Goal: Entertainment & Leisure: Browse casually

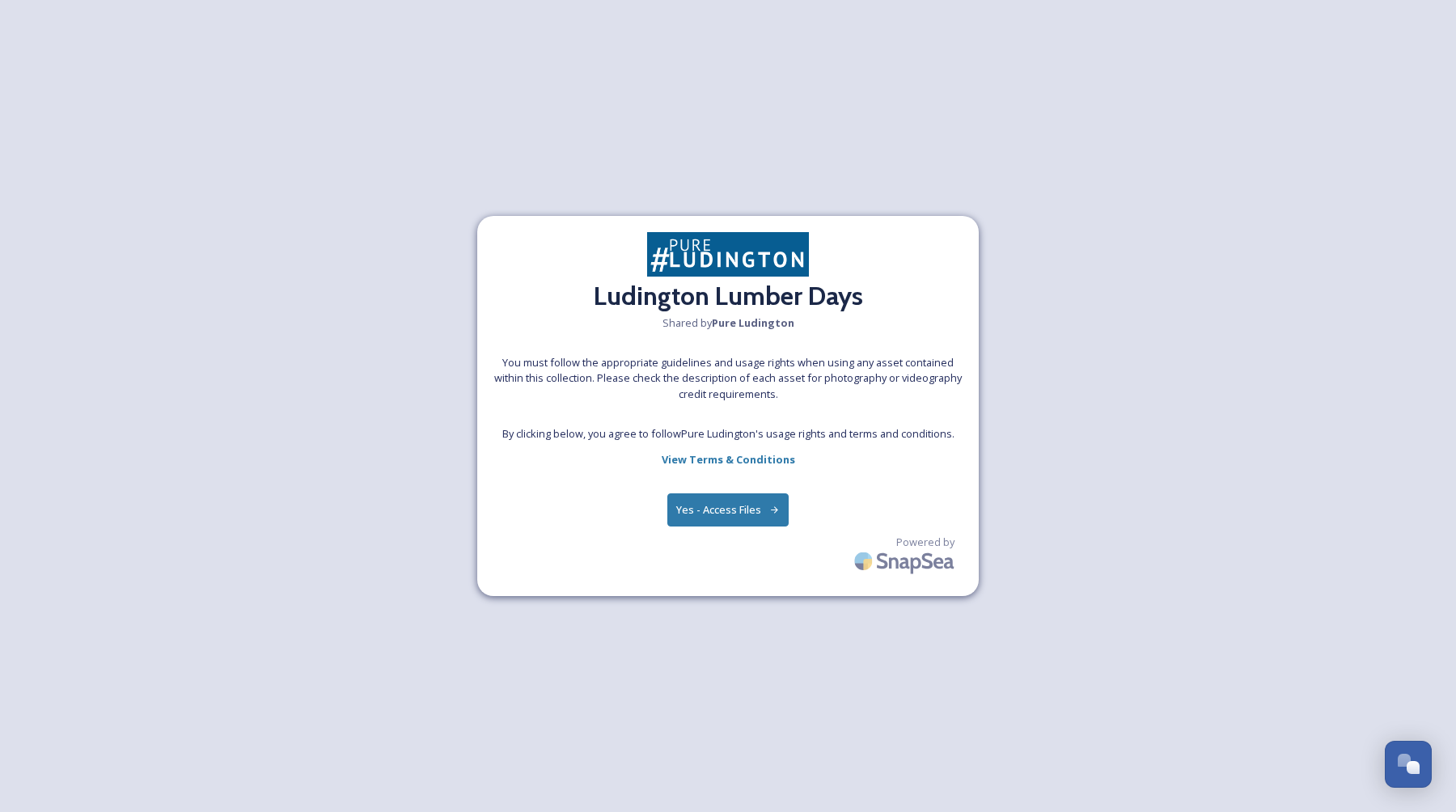
click at [721, 511] on button "Yes - Access Files" at bounding box center [728, 510] width 121 height 33
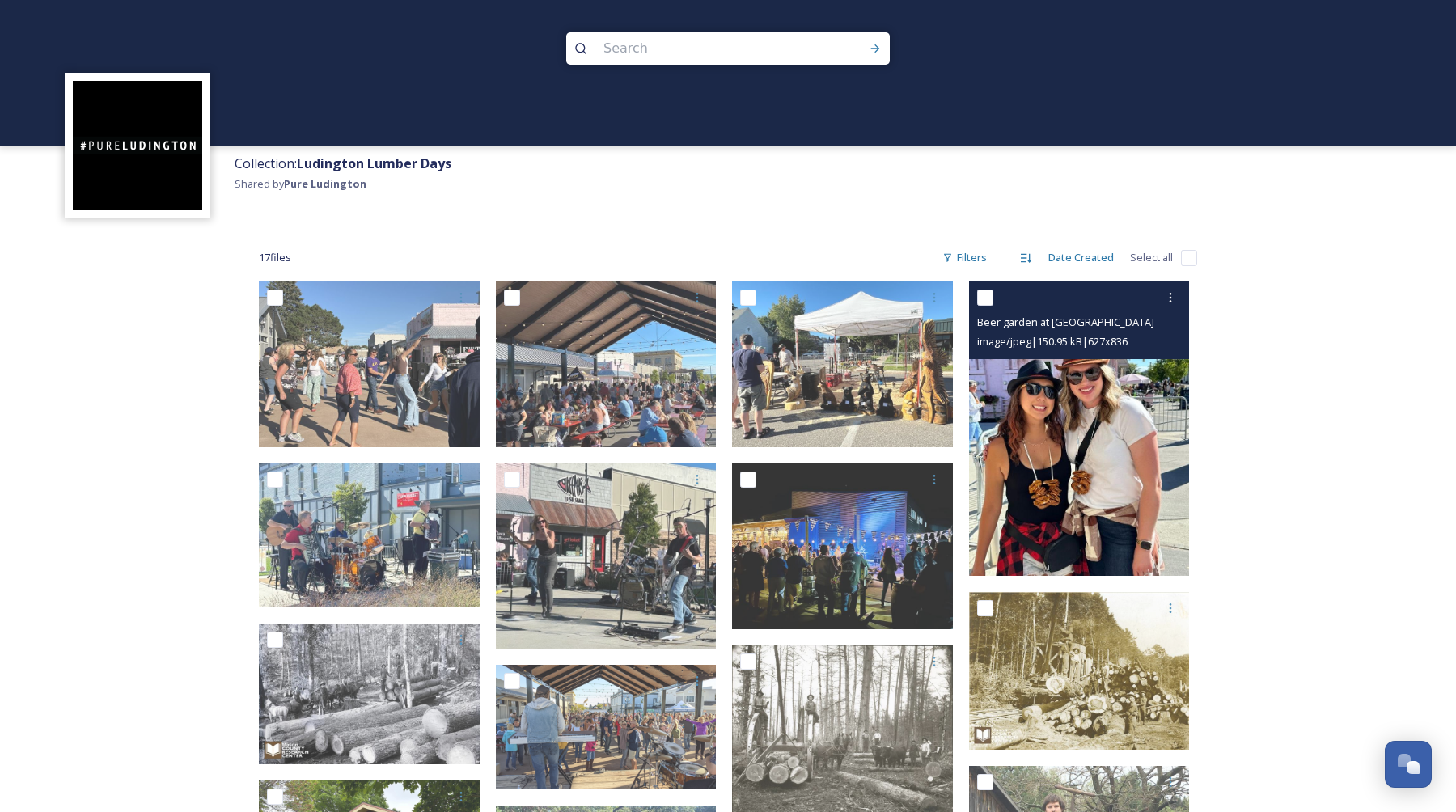
click at [1126, 428] on img at bounding box center [1080, 428] width 221 height 294
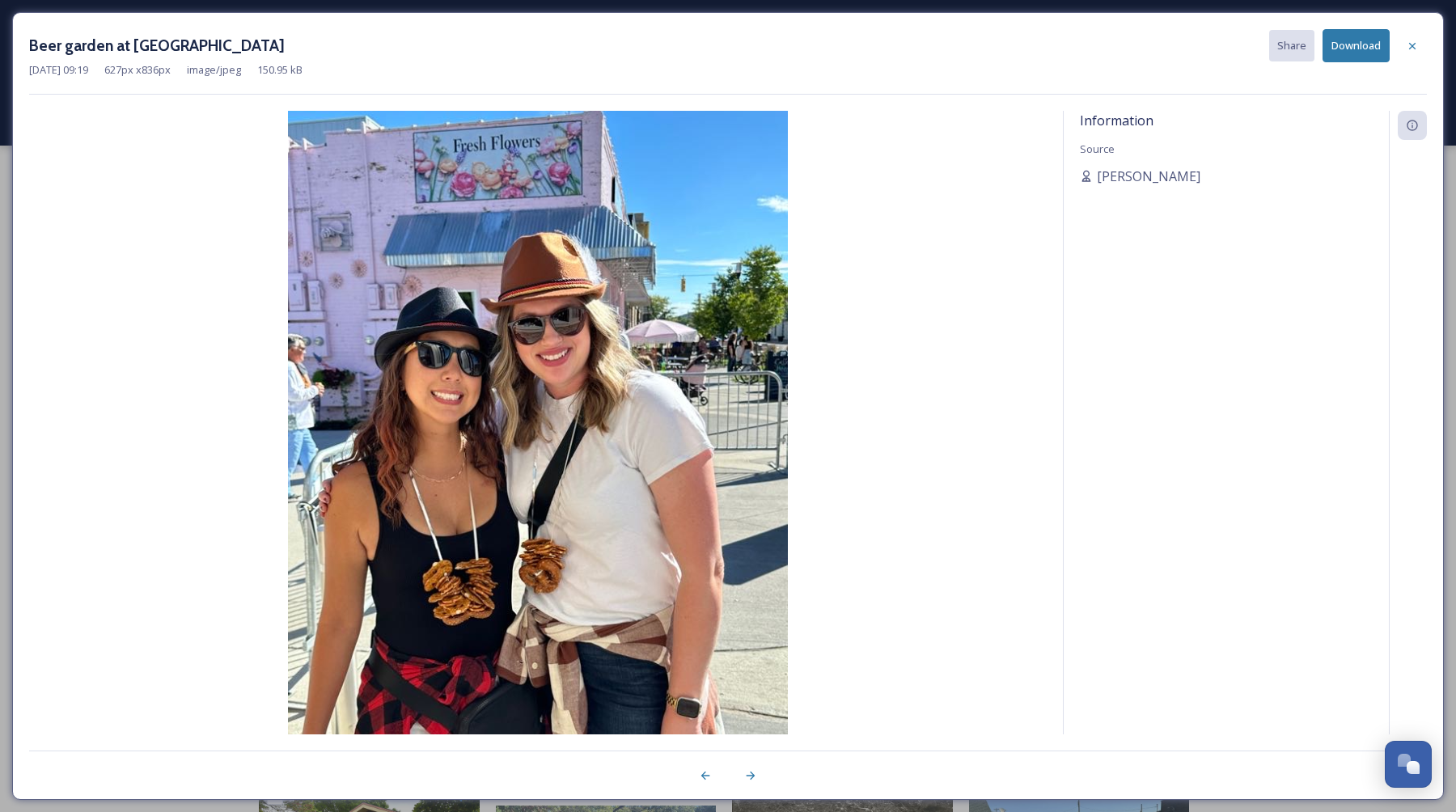
click at [633, 498] on img at bounding box center [538, 444] width 1018 height 666
click at [838, 386] on img at bounding box center [538, 444] width 1018 height 666
click at [1409, 38] on div at bounding box center [1413, 46] width 29 height 29
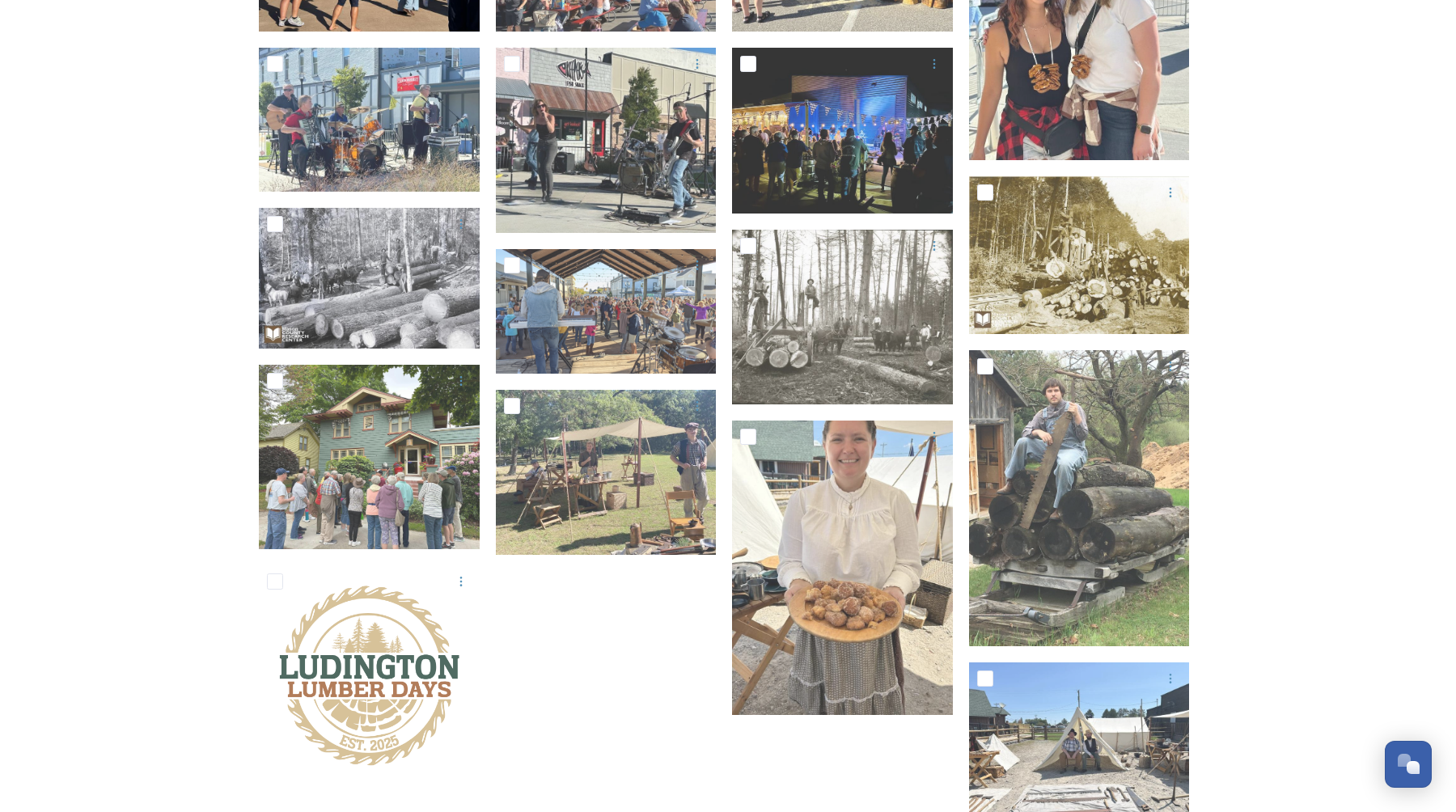
scroll to position [417, 0]
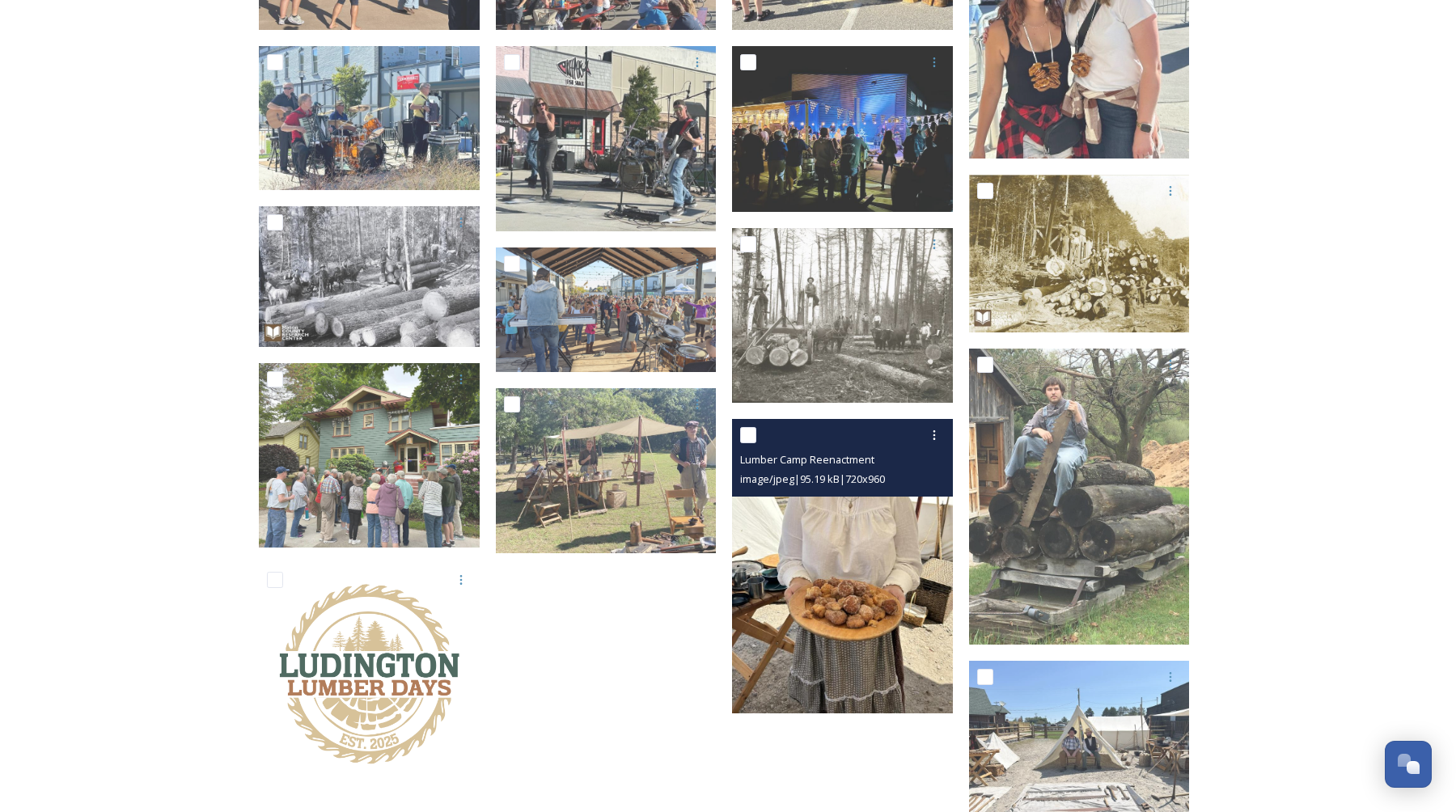
click at [849, 530] on img at bounding box center [843, 566] width 221 height 294
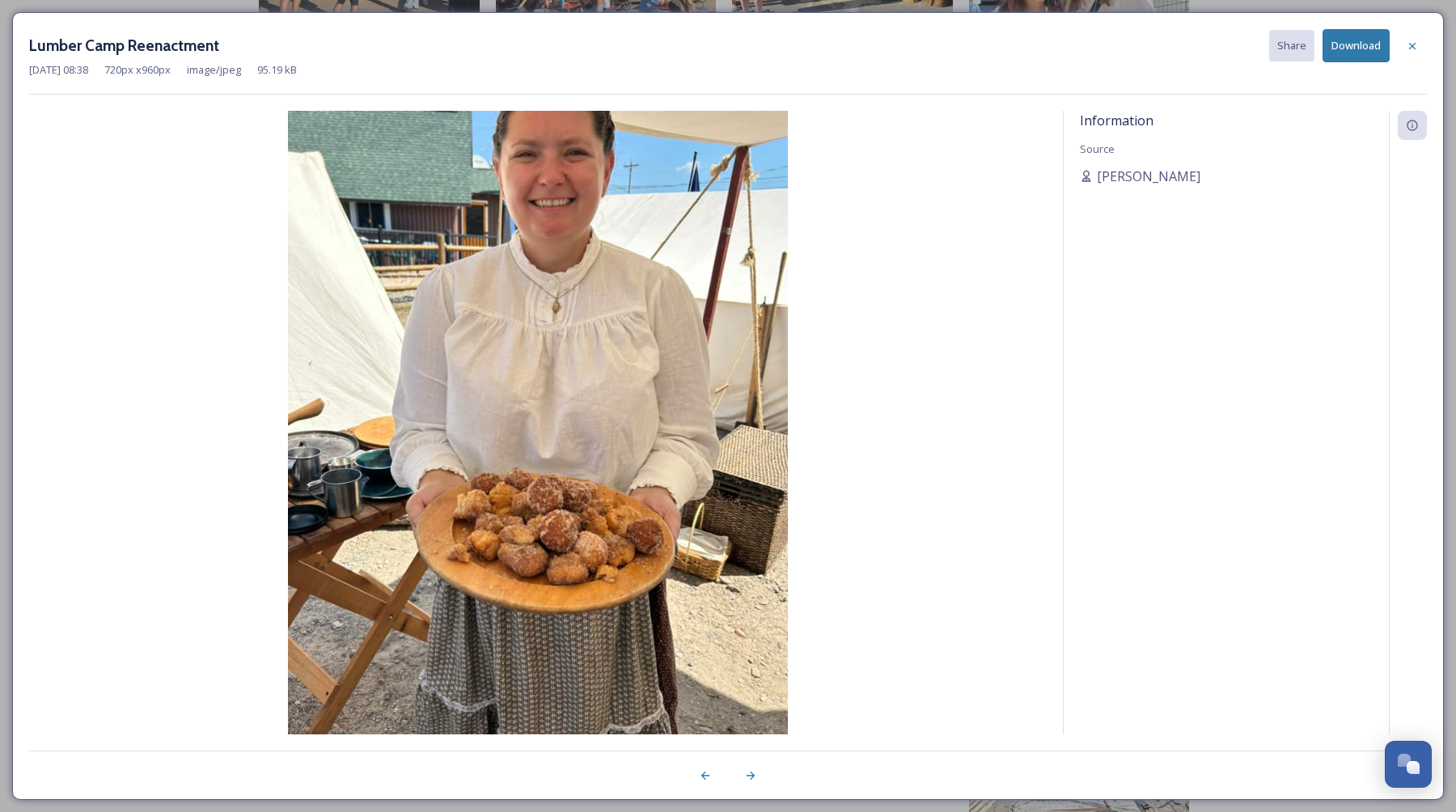
click at [560, 50] on div "Lumber Camp Reenactment Share Download" at bounding box center [728, 45] width 1398 height 33
click at [1422, 41] on div at bounding box center [1413, 46] width 29 height 29
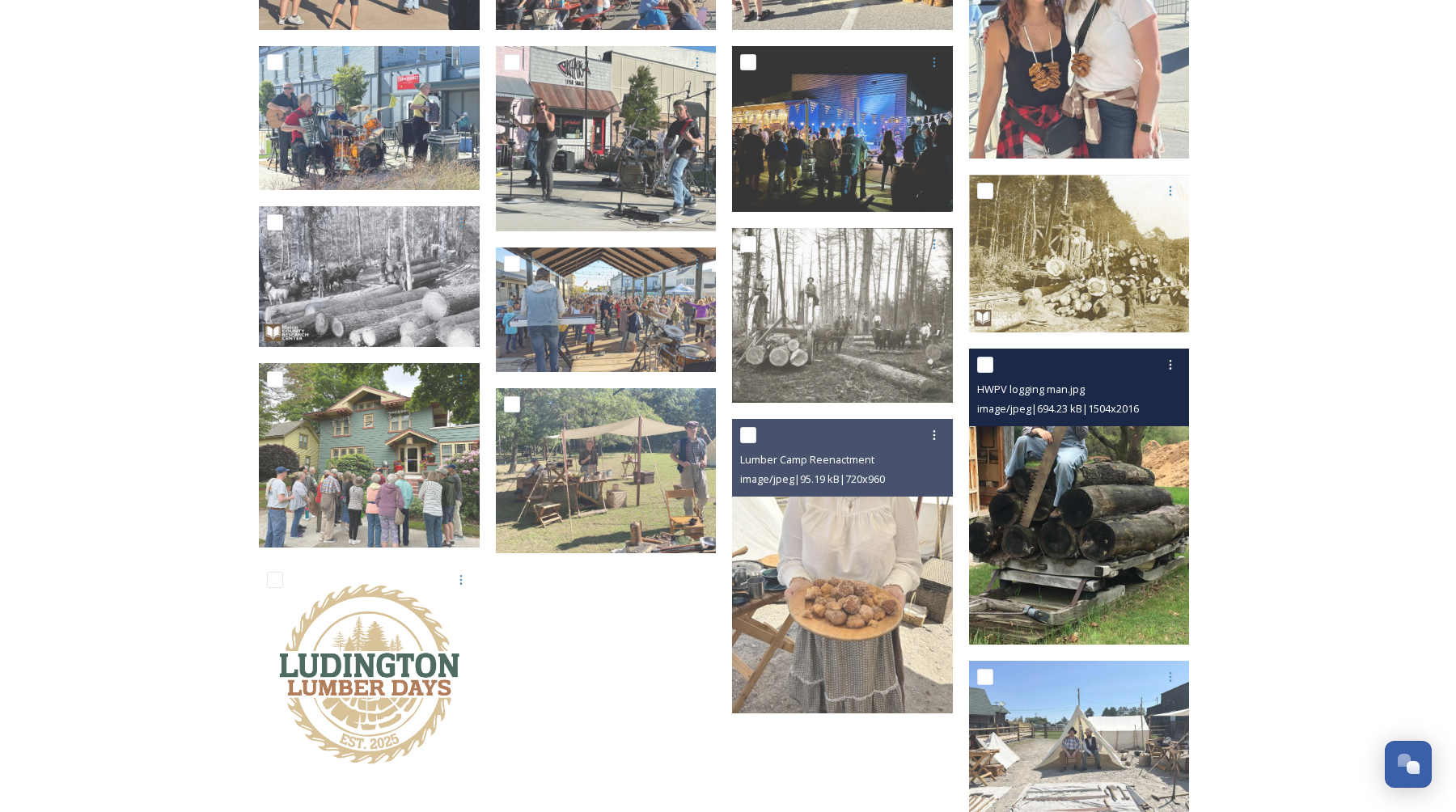
click at [1082, 403] on span "image/jpeg | 694.23 kB | 1504 x 2016" at bounding box center [1058, 408] width 162 height 14
click at [1049, 486] on img at bounding box center [1080, 496] width 221 height 296
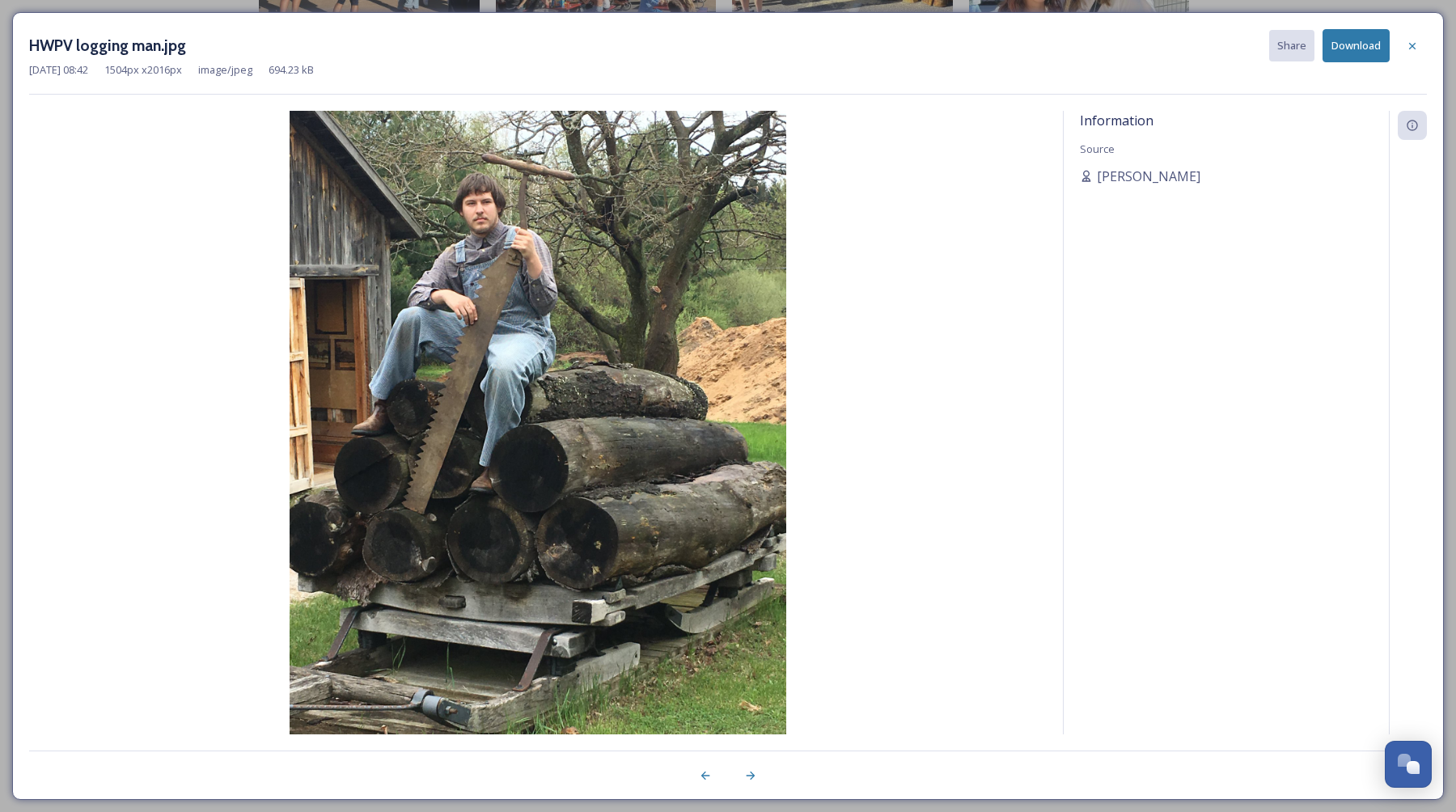
click at [1379, 81] on div "HWPV logging man.jpg Share Download [DATE] 08:42 1504 px x 2016 px image/jpeg 6…" at bounding box center [728, 62] width 1398 height 65
click at [1412, 49] on icon at bounding box center [1413, 46] width 13 height 13
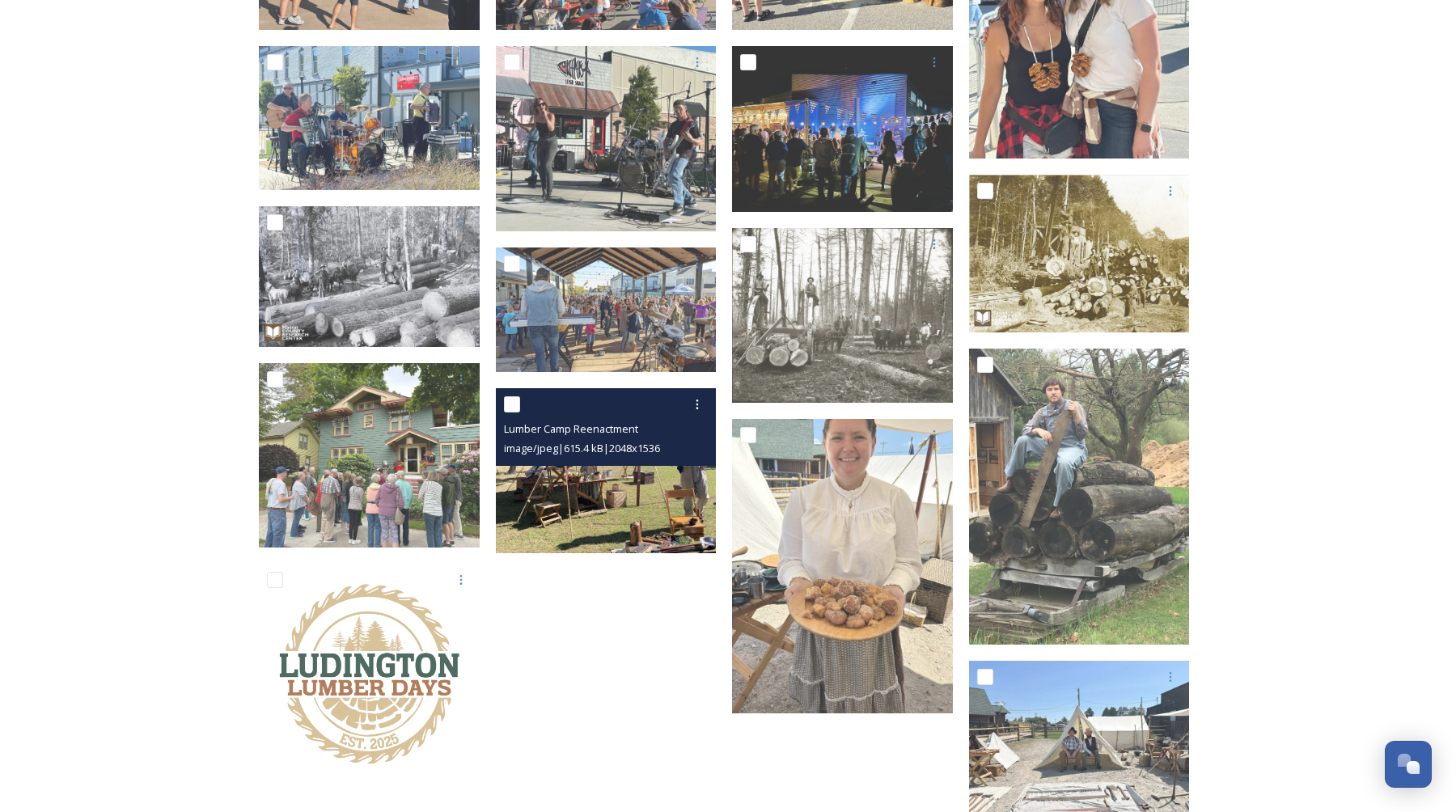
click at [587, 521] on img at bounding box center [607, 471] width 221 height 166
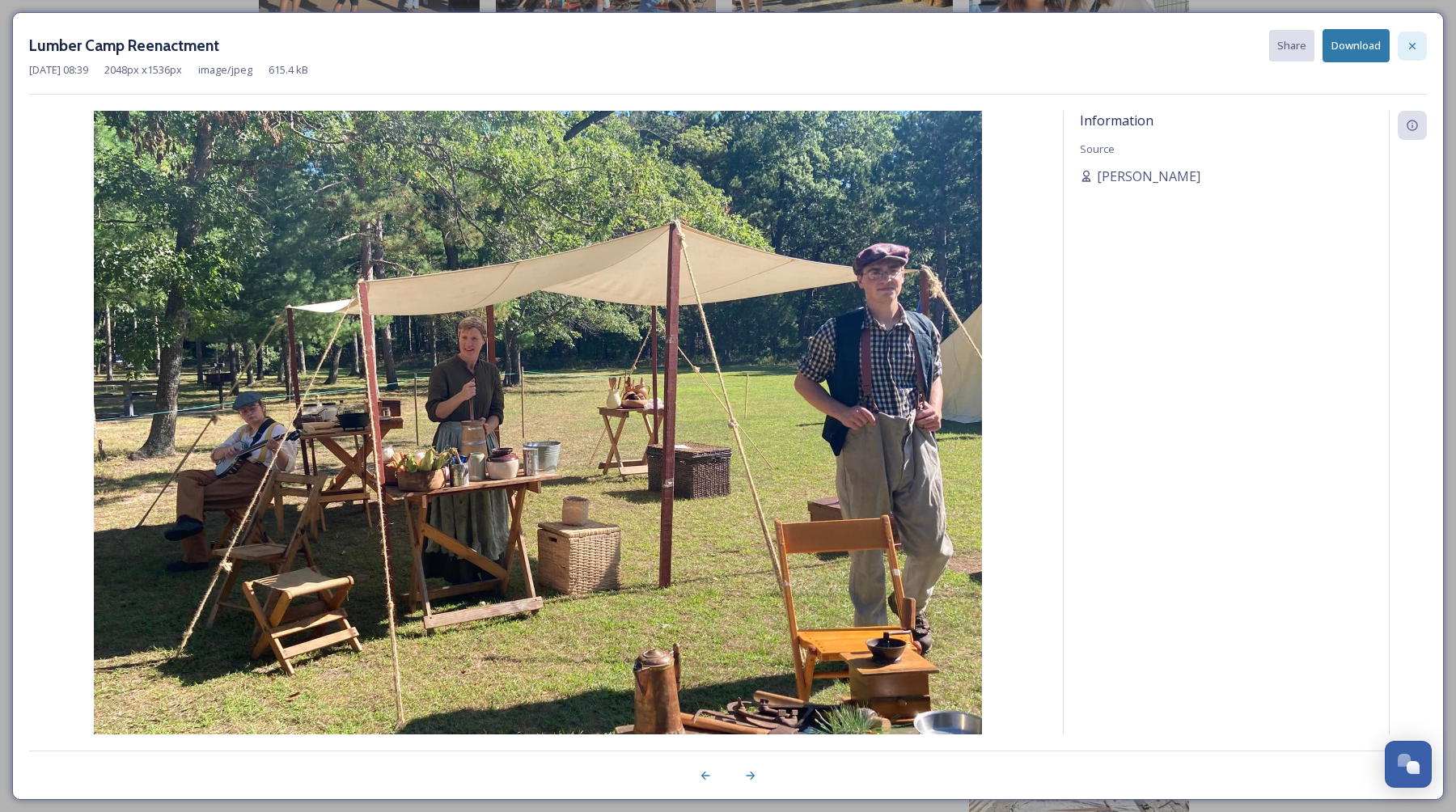
click at [1414, 44] on icon at bounding box center [1413, 46] width 13 height 13
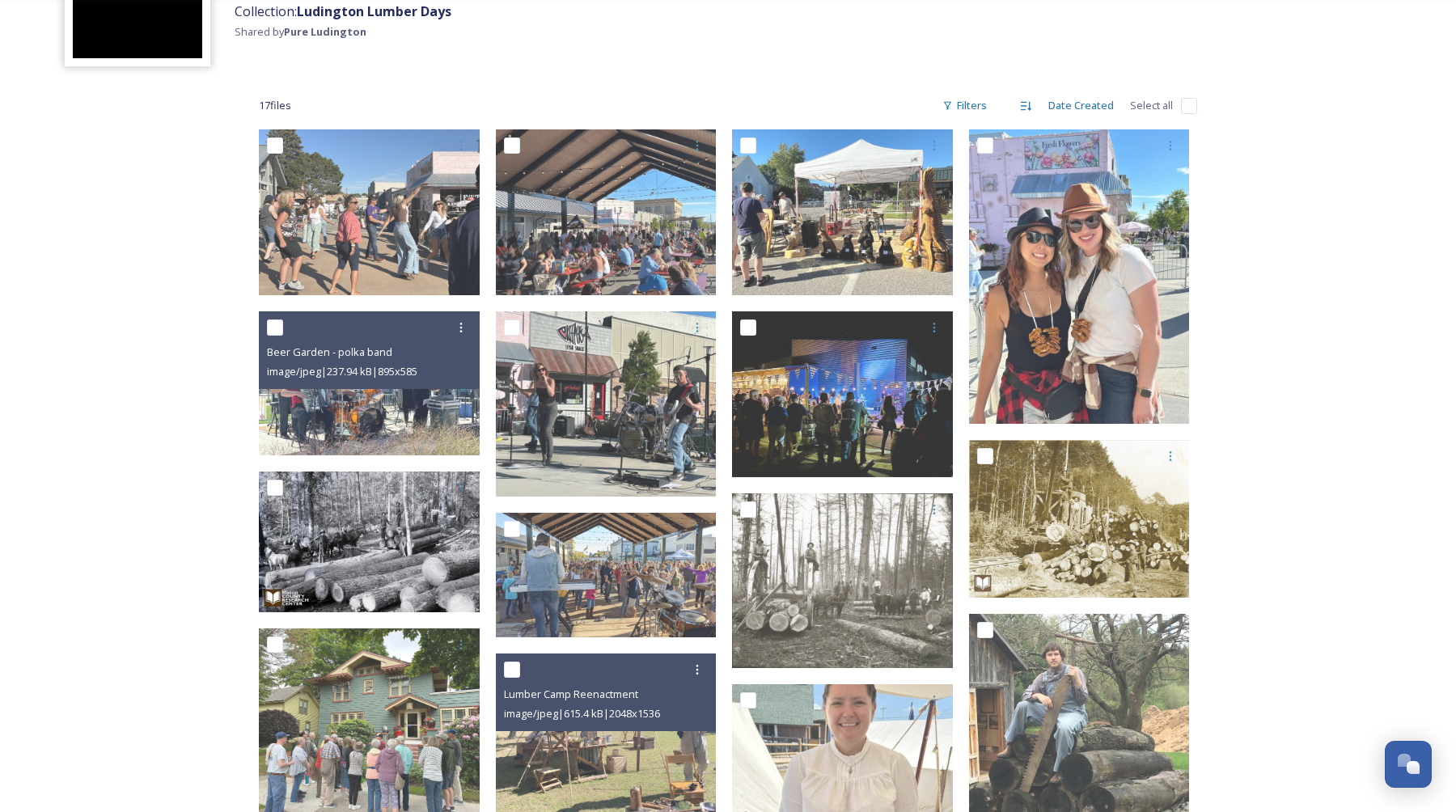
scroll to position [144, 0]
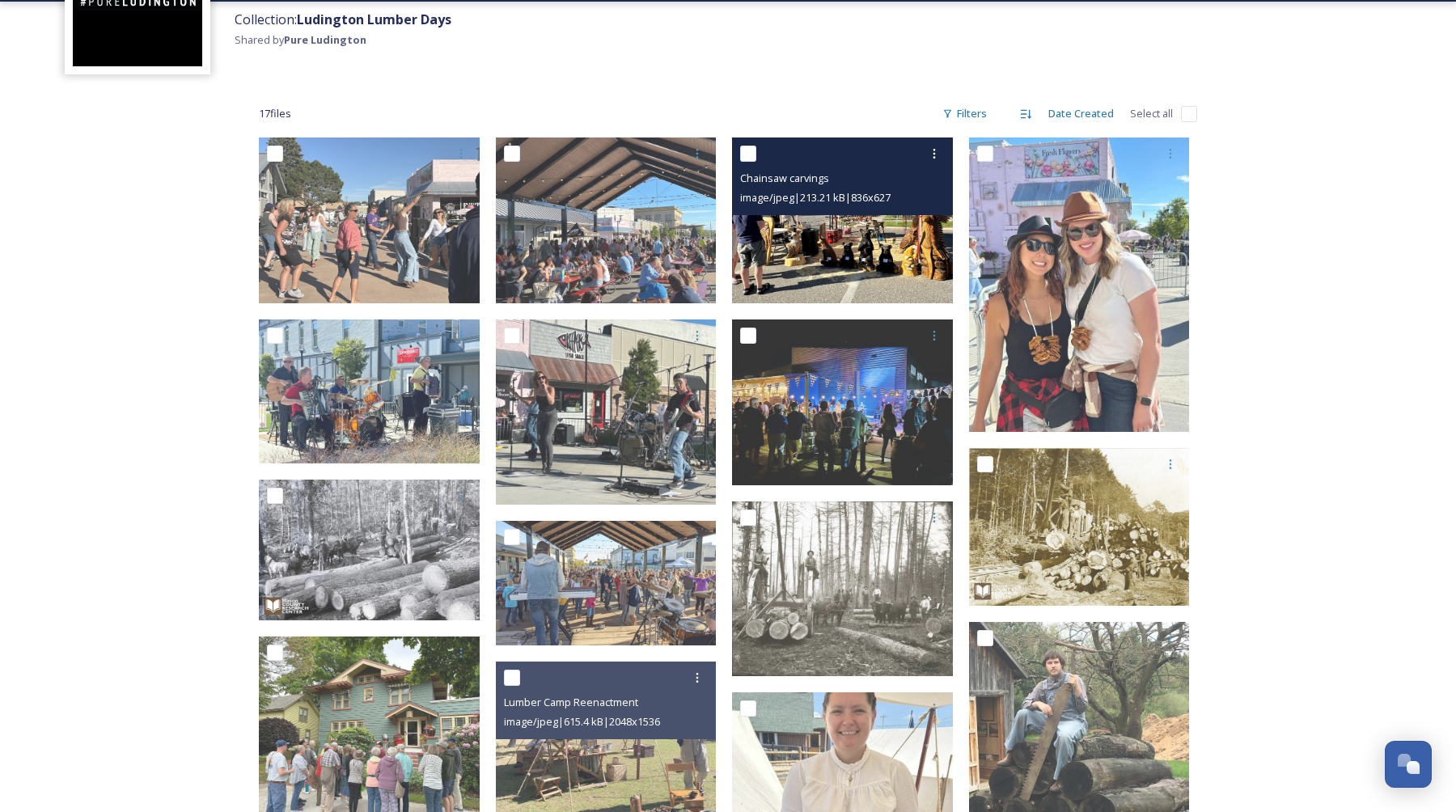
click at [823, 245] on img at bounding box center [843, 220] width 221 height 166
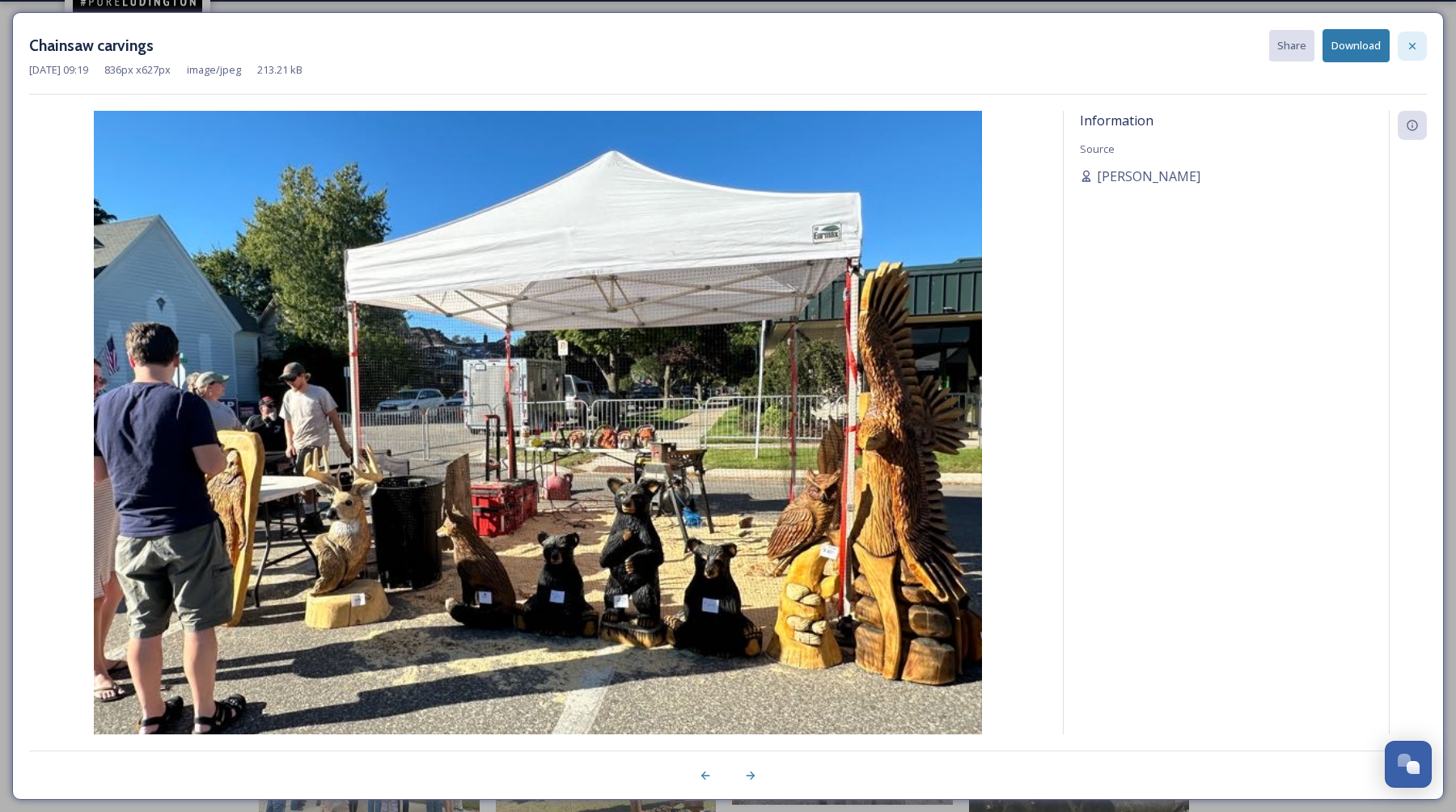
click at [1413, 45] on icon at bounding box center [1413, 44] width 6 height 6
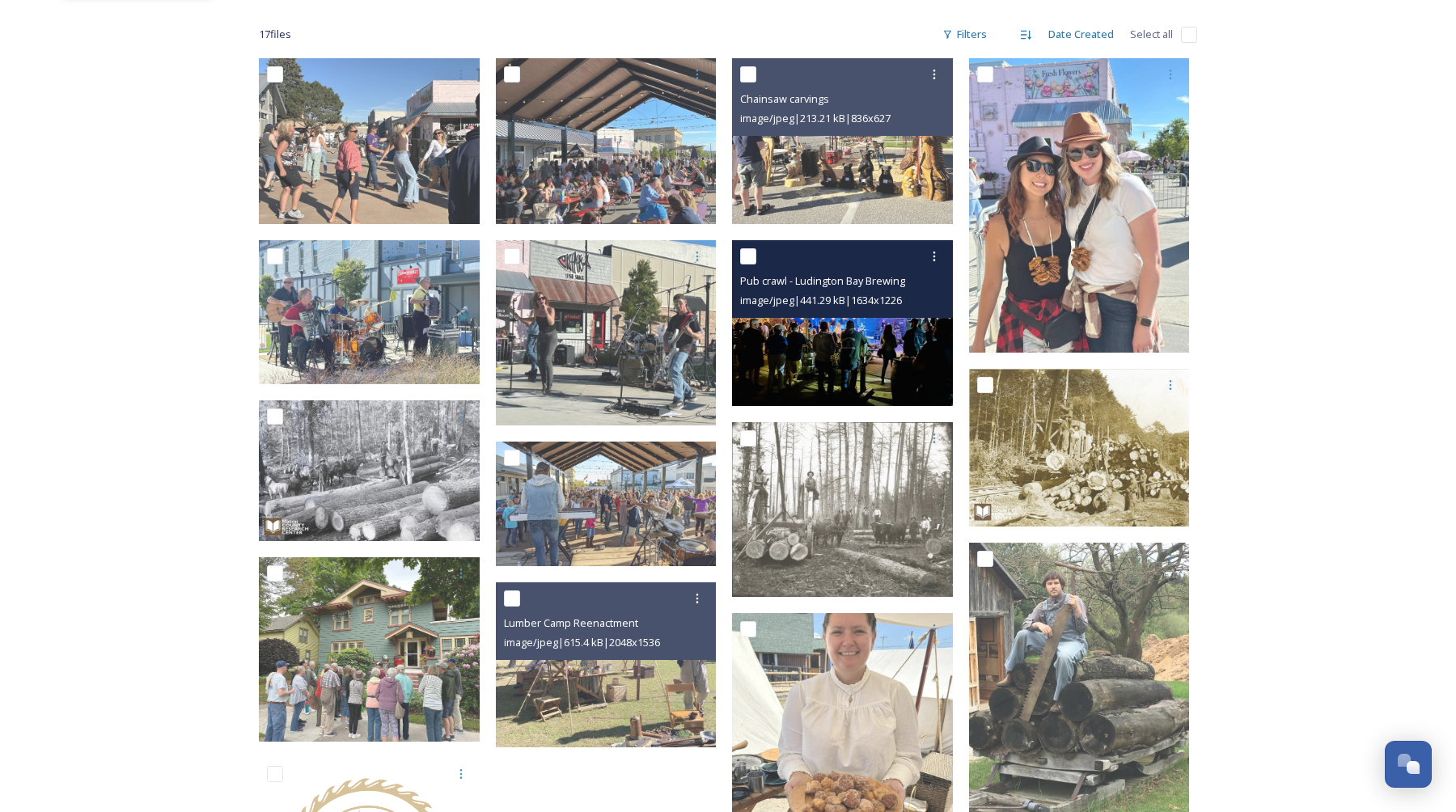
scroll to position [236, 0]
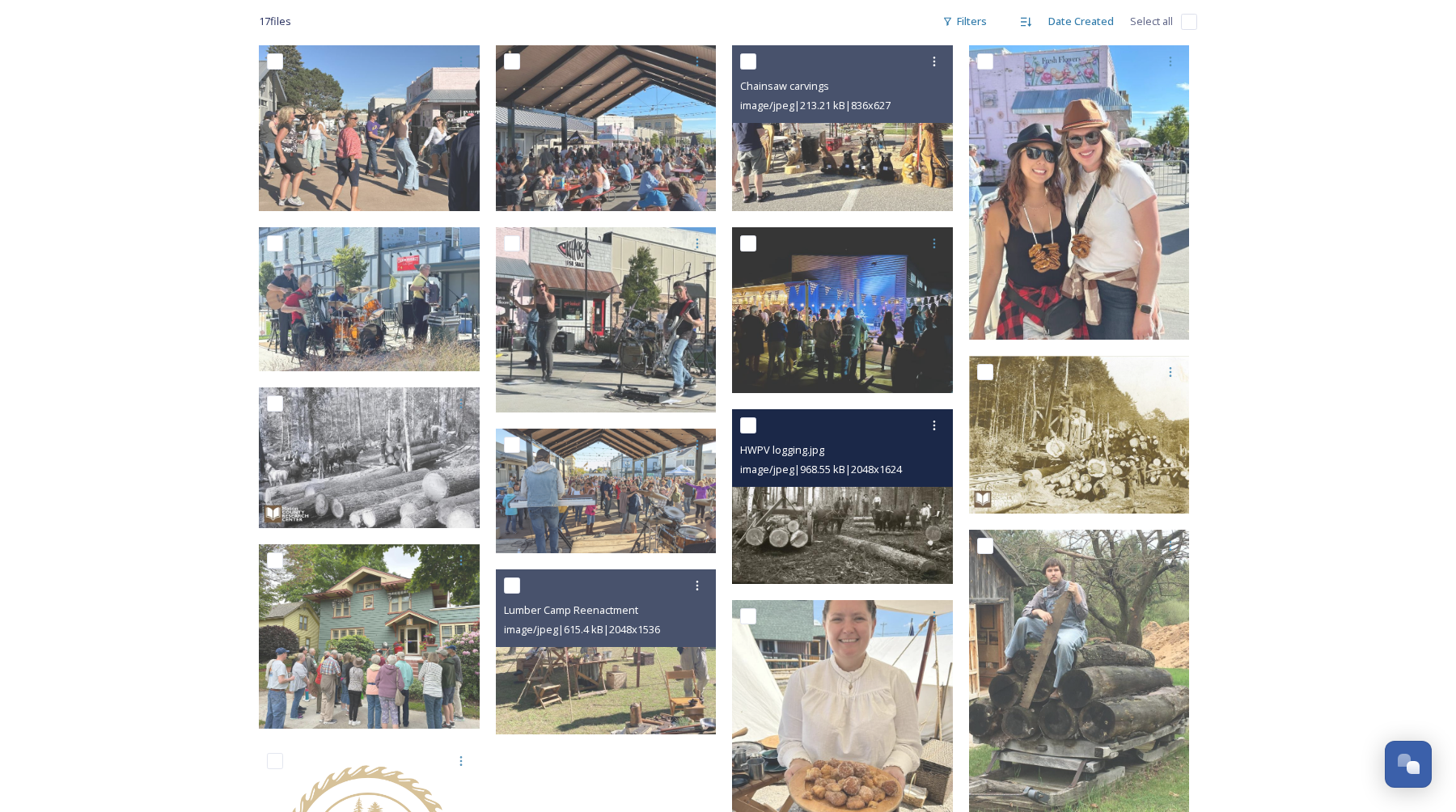
click at [799, 492] on img at bounding box center [843, 496] width 221 height 175
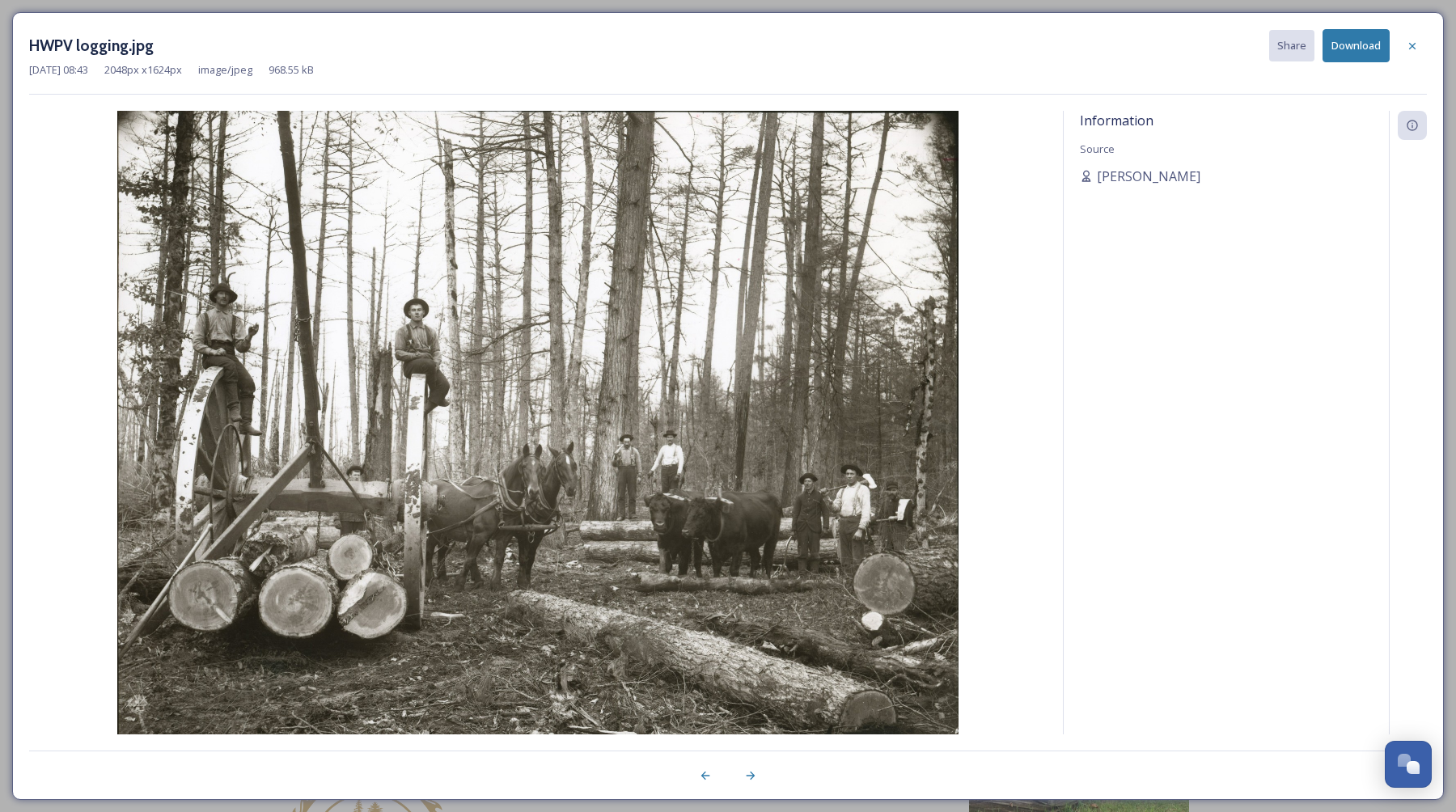
click at [1001, 61] on div "HWPV logging.jpg Share Download [DATE] 08:43 2048 px x 1624 px image/jpeg 968.5…" at bounding box center [728, 62] width 1398 height 65
click at [1403, 48] on div at bounding box center [1413, 46] width 29 height 29
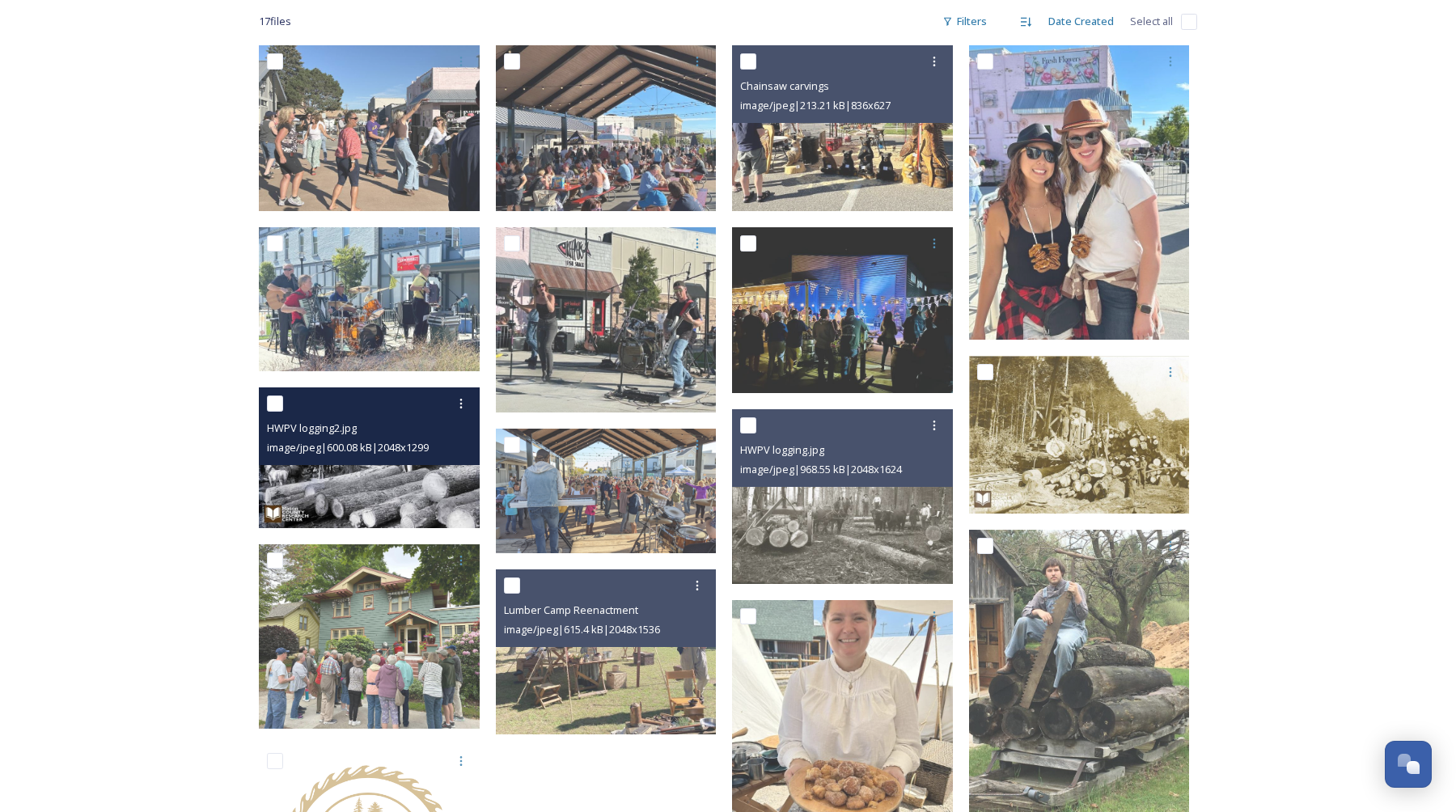
click at [361, 491] on img at bounding box center [369, 457] width 221 height 140
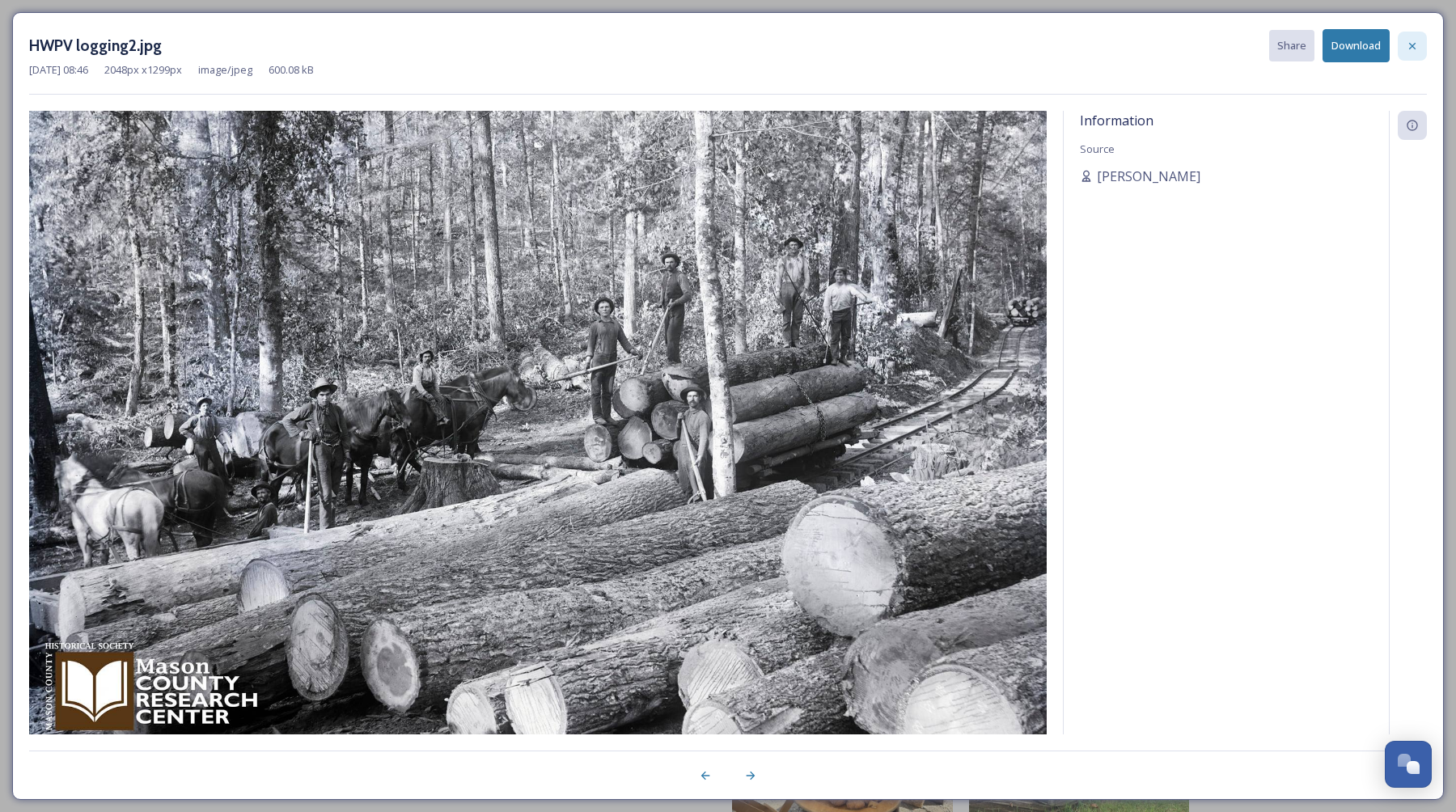
click at [1409, 43] on icon at bounding box center [1413, 46] width 13 height 13
